Goal: Task Accomplishment & Management: Manage account settings

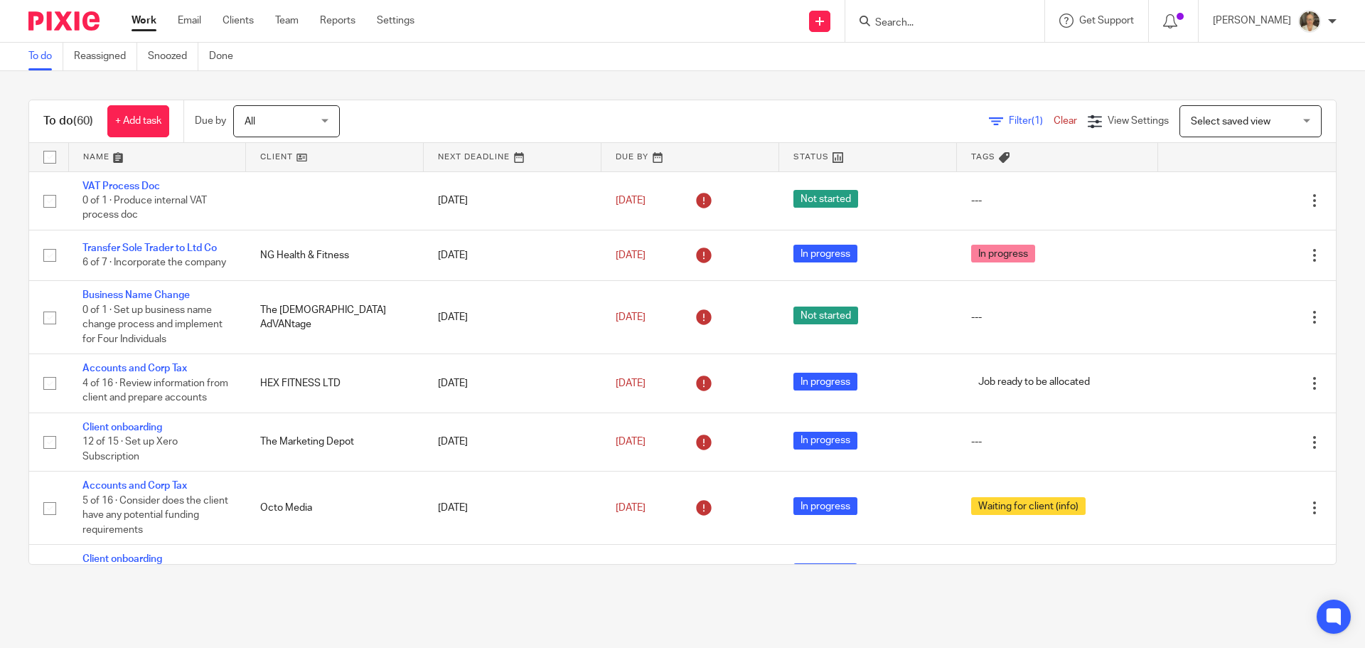
click at [972, 31] on div at bounding box center [944, 21] width 199 height 42
click at [962, 15] on form at bounding box center [949, 21] width 151 height 18
click at [952, 21] on input "Search" at bounding box center [938, 23] width 128 height 13
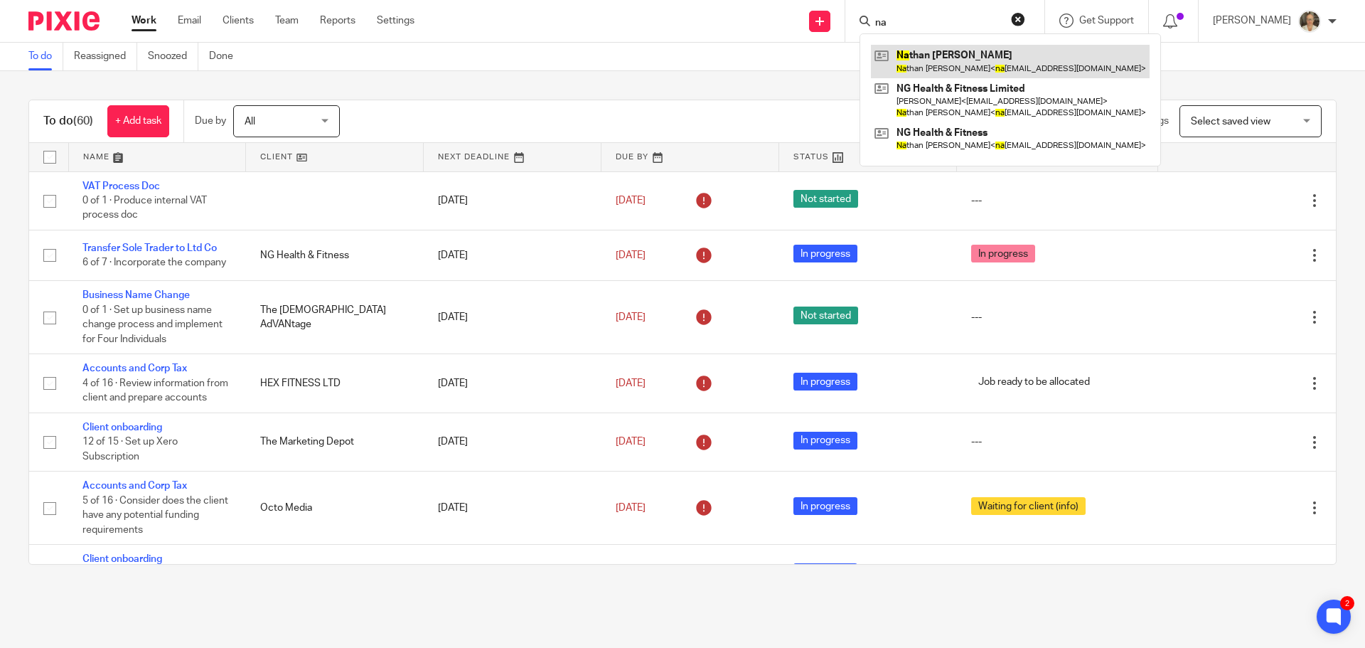
type input "na"
click at [955, 58] on link at bounding box center [1010, 61] width 279 height 33
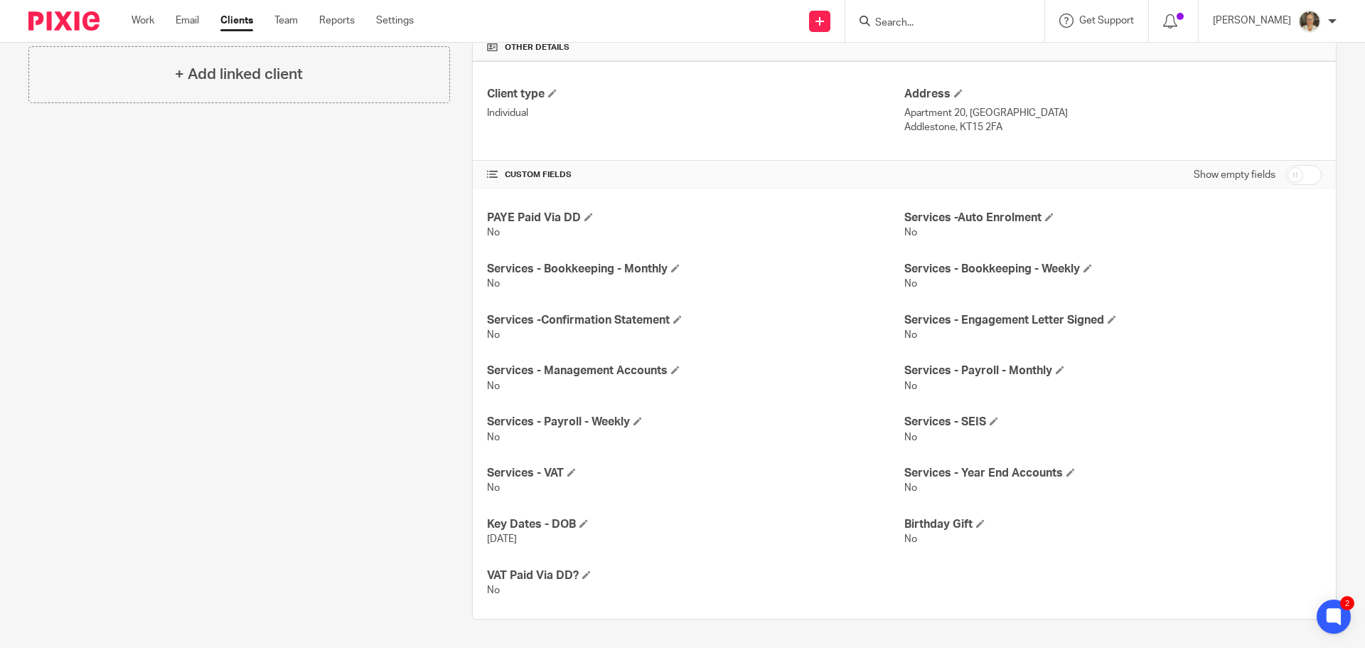
scroll to position [53, 0]
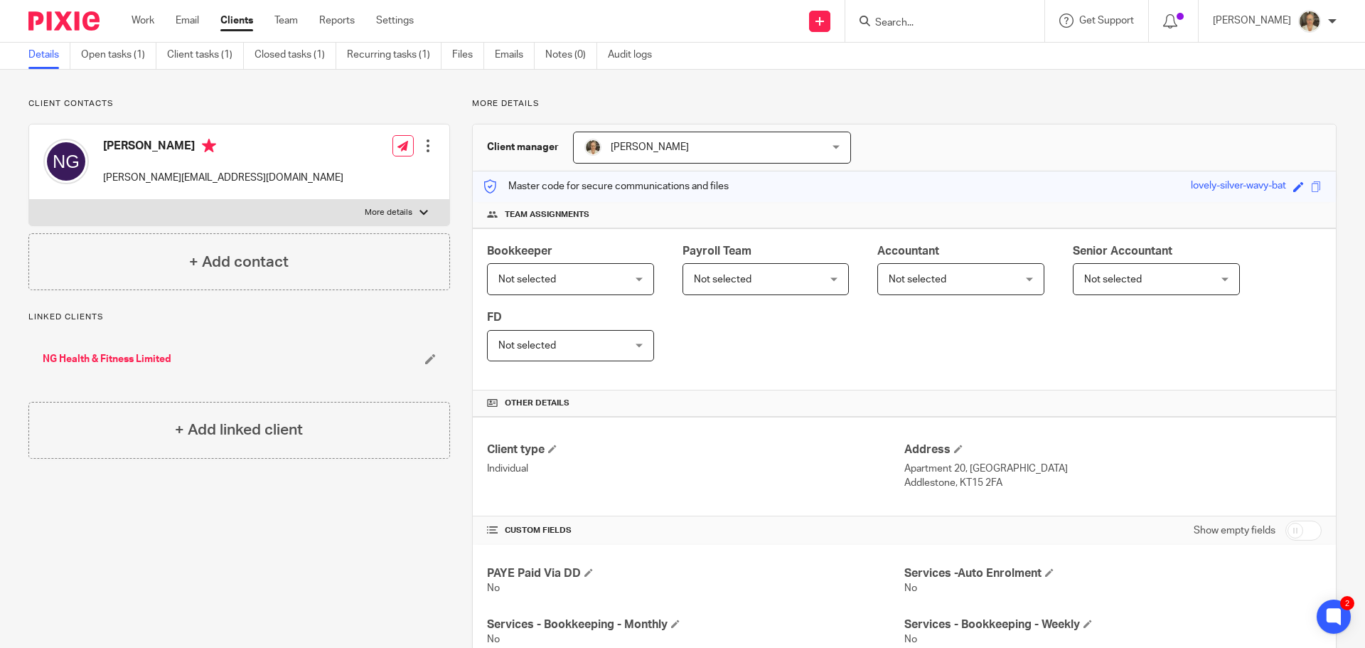
click at [1295, 528] on input "checkbox" at bounding box center [1303, 530] width 36 height 20
checkbox input "true"
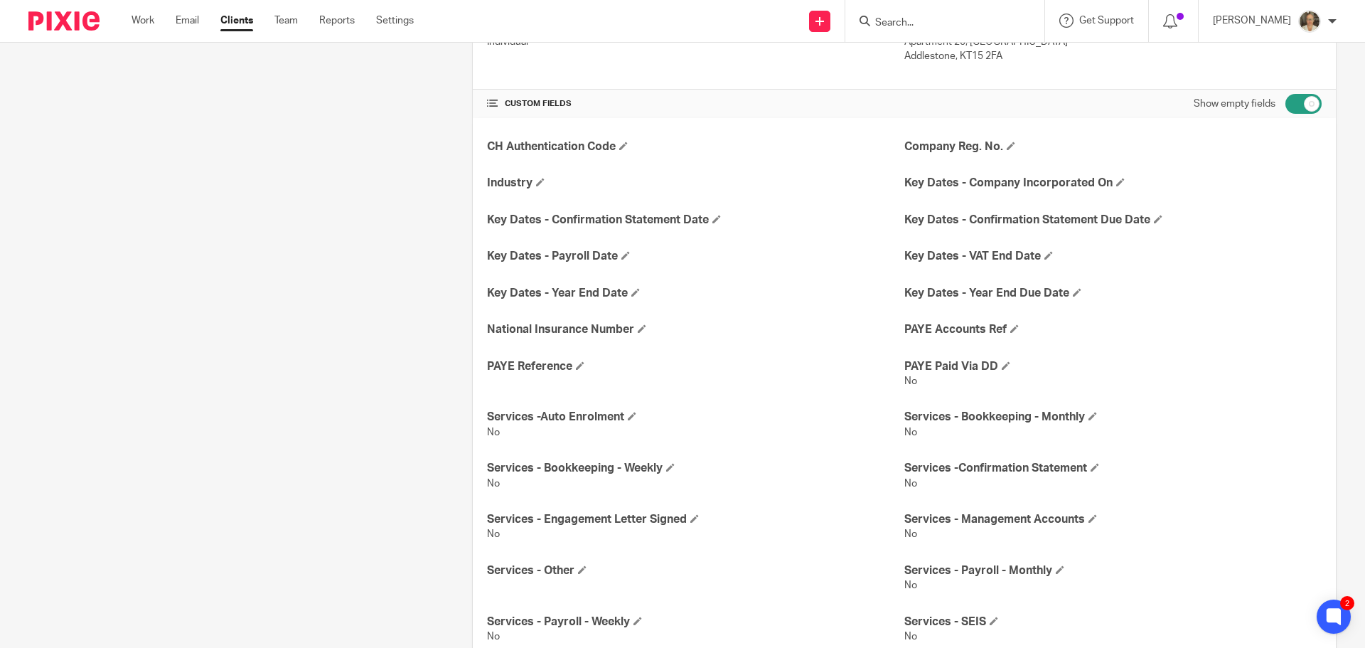
scroll to position [826, 0]
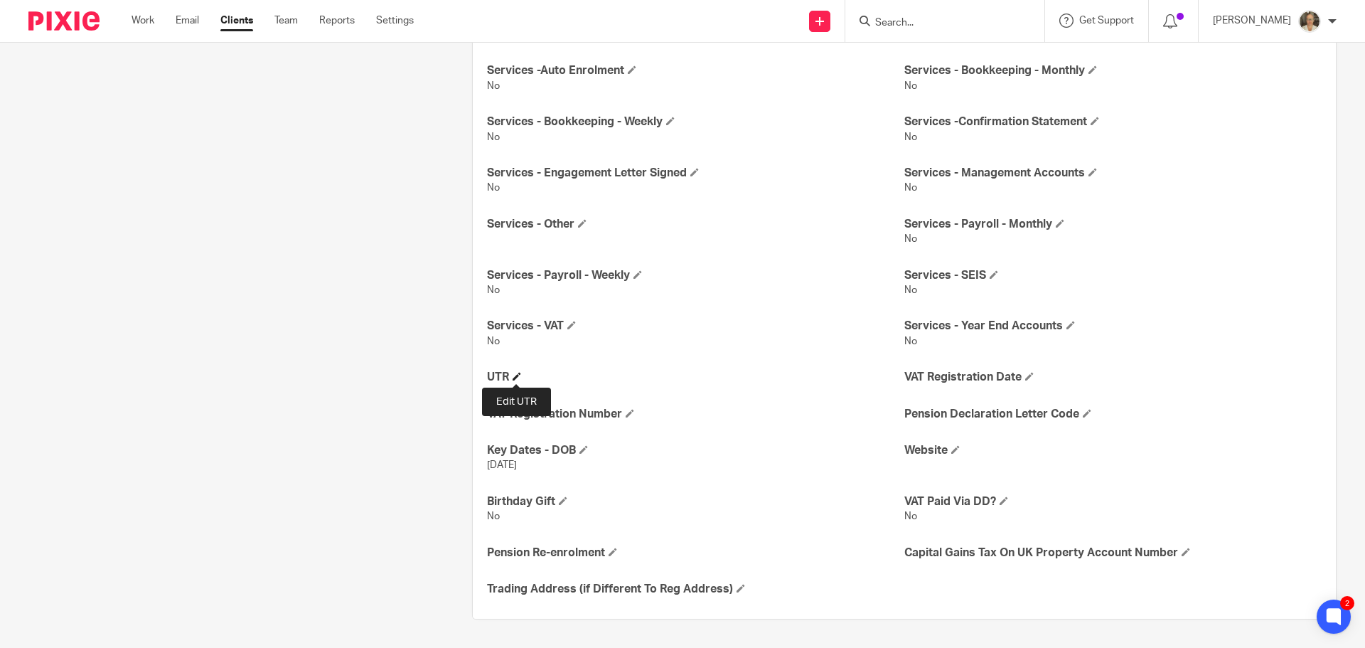
click at [518, 375] on span at bounding box center [517, 376] width 9 height 9
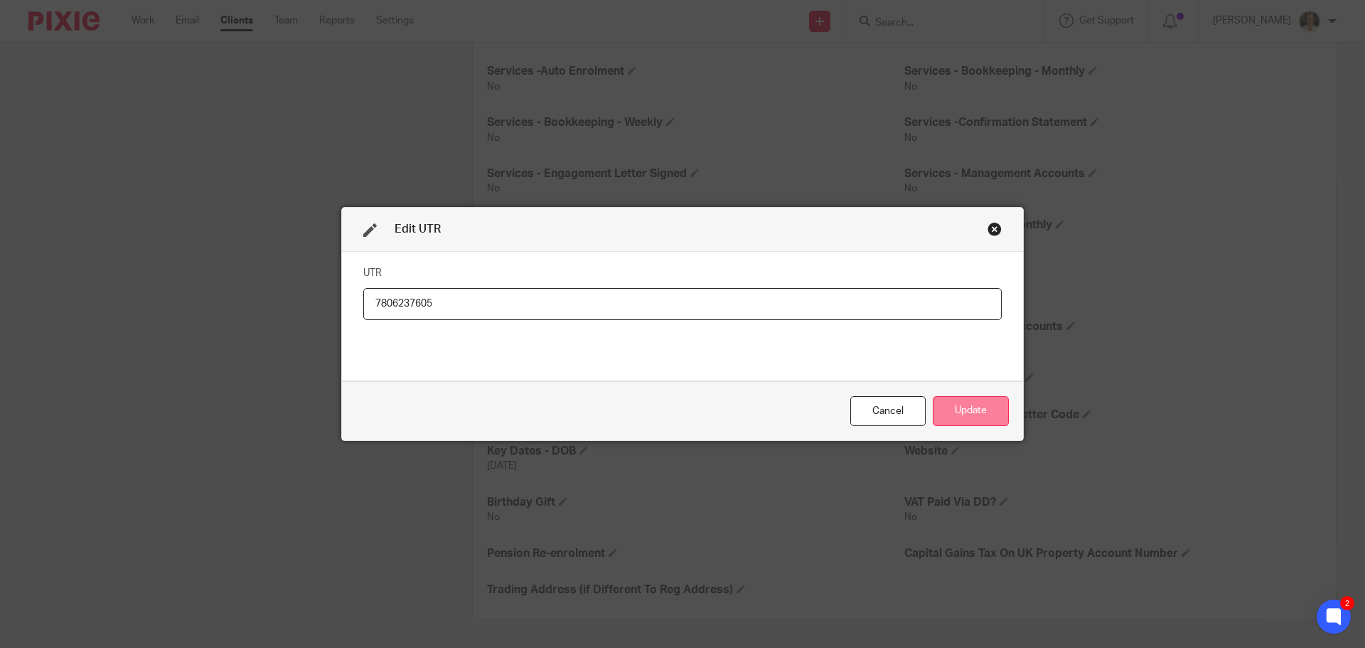
type input "7806237605"
click at [963, 409] on button "Update" at bounding box center [971, 411] width 76 height 31
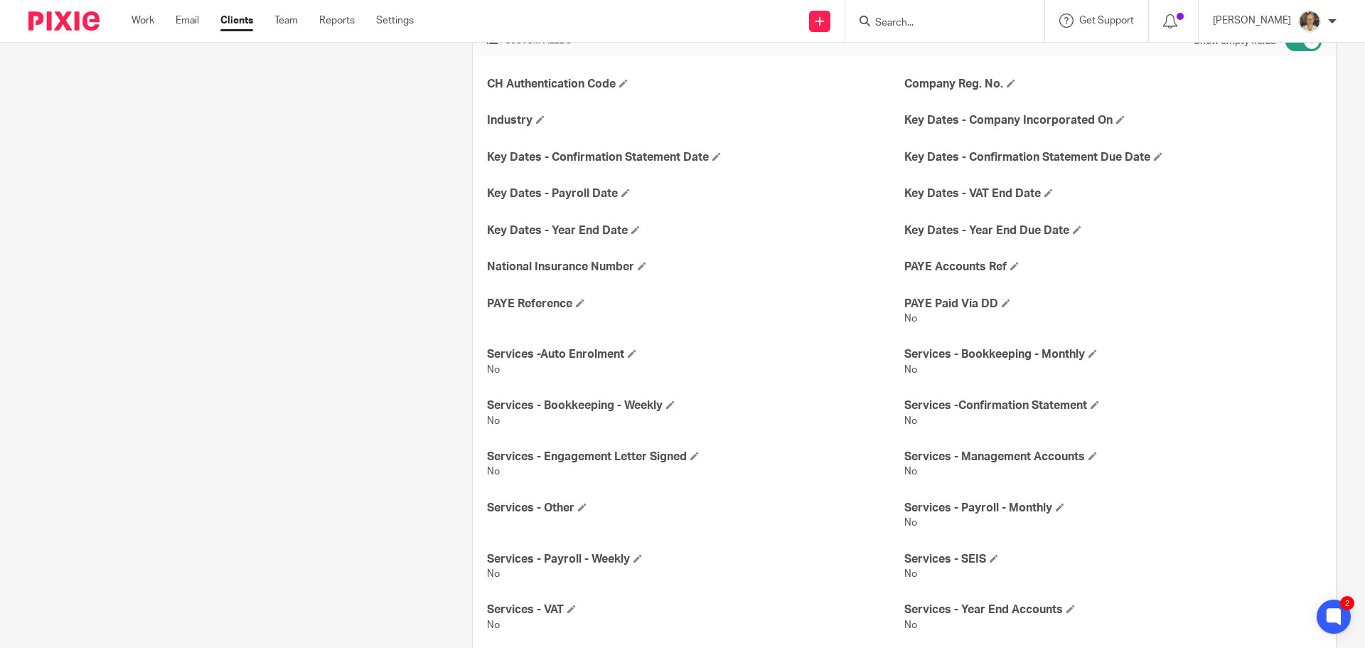
scroll to position [542, 0]
